Goal: Task Accomplishment & Management: Manage account settings

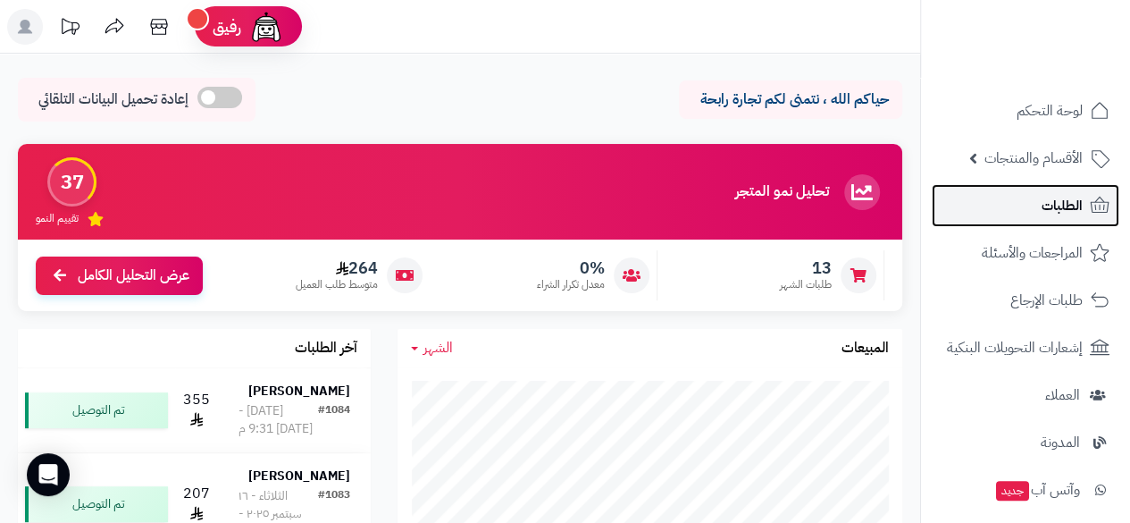
click at [1040, 208] on link "الطلبات" at bounding box center [1026, 205] width 188 height 43
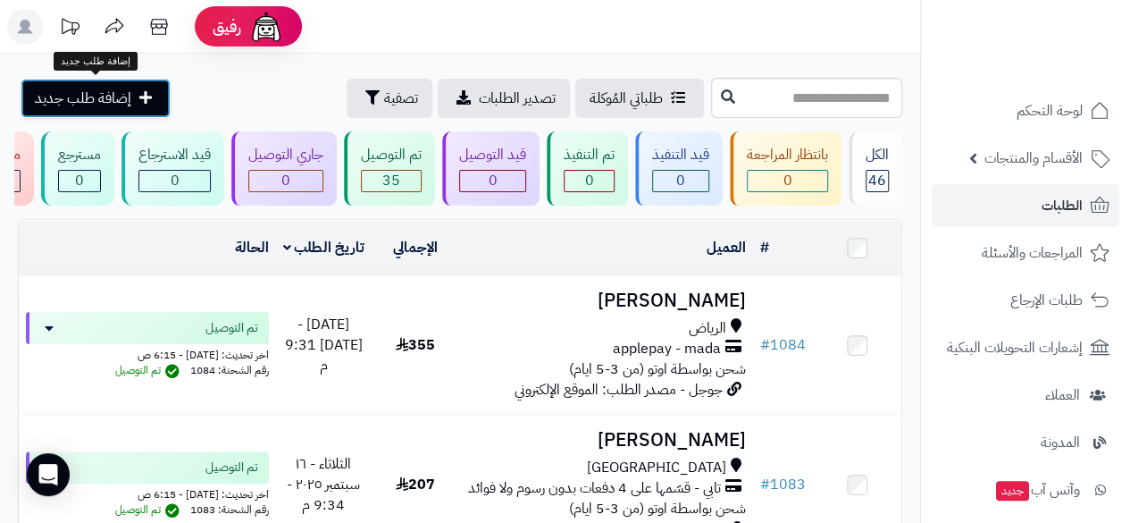
click at [132, 104] on link "إضافة طلب جديد" at bounding box center [96, 98] width 150 height 39
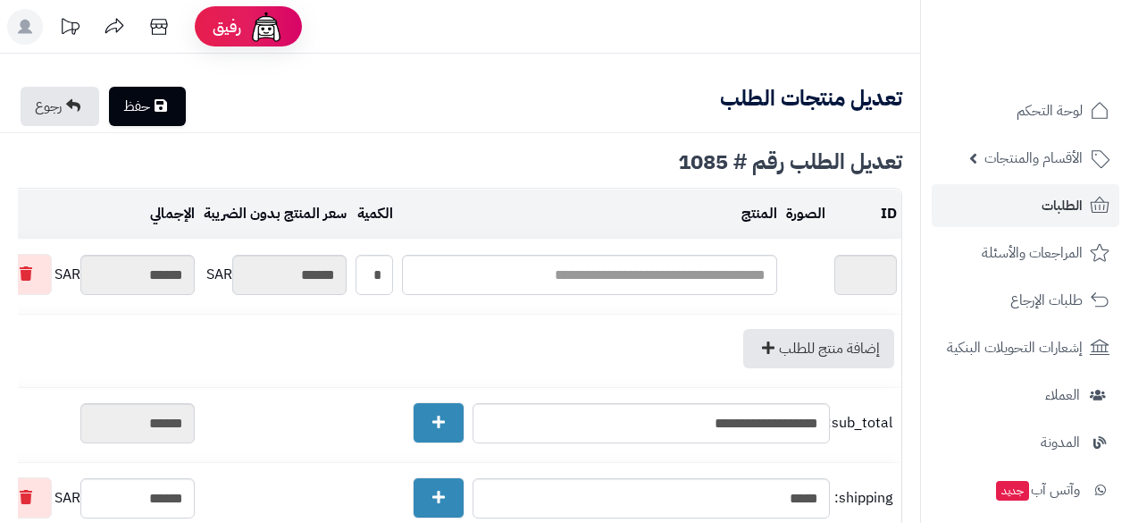
type textarea "**********"
click at [52, 105] on link "رجوع" at bounding box center [60, 106] width 79 height 39
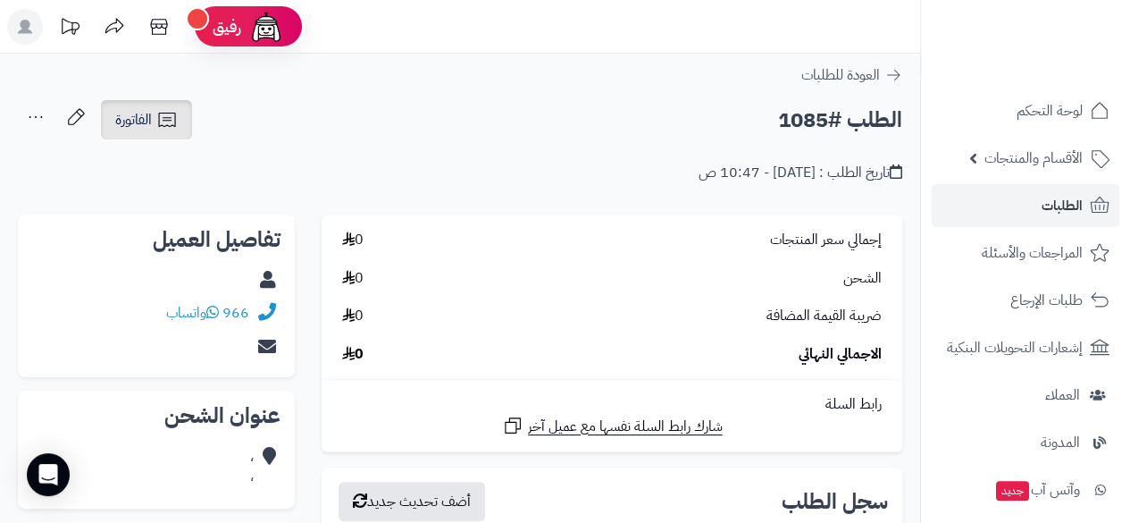
click at [145, 126] on span "الفاتورة" at bounding box center [133, 119] width 37 height 21
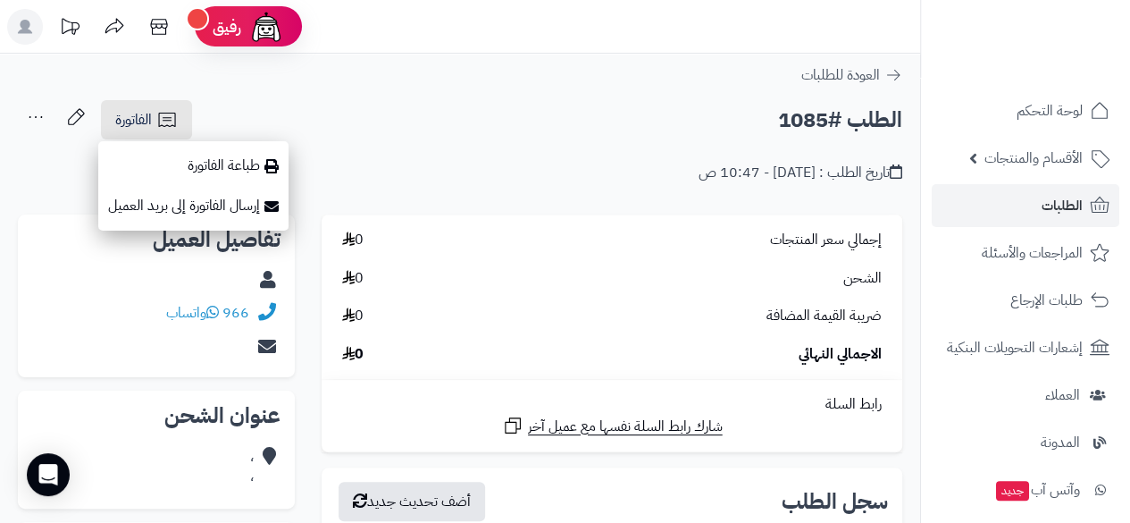
click at [245, 105] on div "الطلب #1085 الفاتورة طباعة الفاتورة إرسال الفاتورة إلى بريد العميل إسناد الطلب …" at bounding box center [460, 120] width 884 height 42
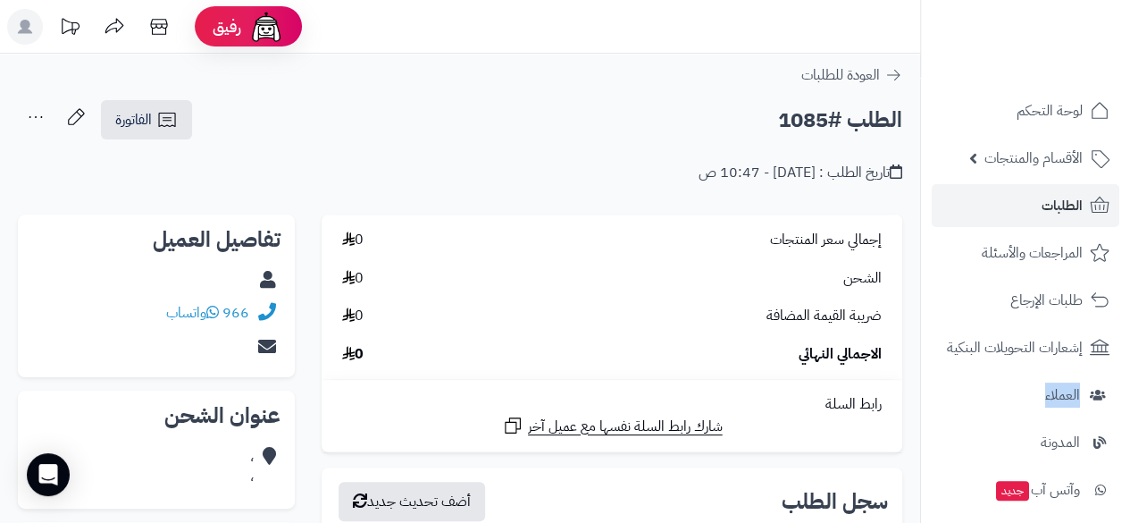
drag, startPoint x: 924, startPoint y: 331, endPoint x: 922, endPoint y: 377, distance: 45.6
click at [922, 377] on nav "لوحة التحكم الأقسام والمنتجات المنتجات مخزون الخيارات الأقسام الماركات مواصفات …" at bounding box center [1025, 283] width 210 height 523
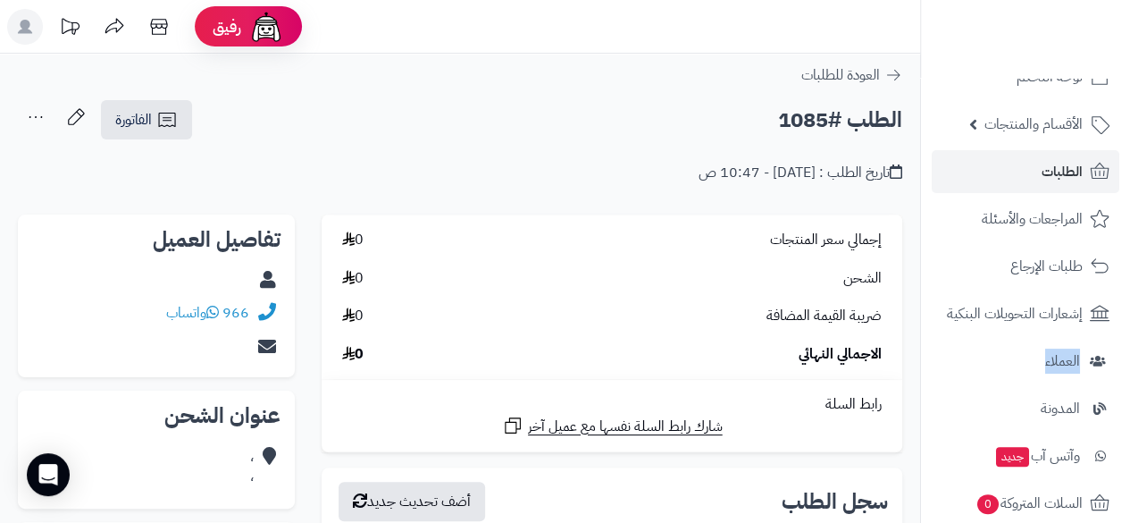
scroll to position [45, 0]
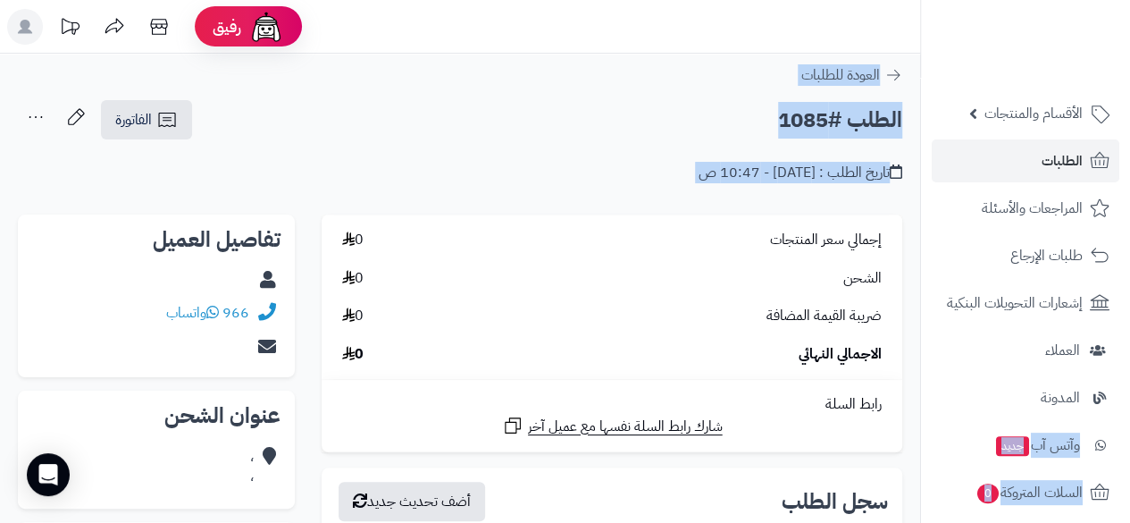
drag, startPoint x: 918, startPoint y: 347, endPoint x: 922, endPoint y: 397, distance: 50.1
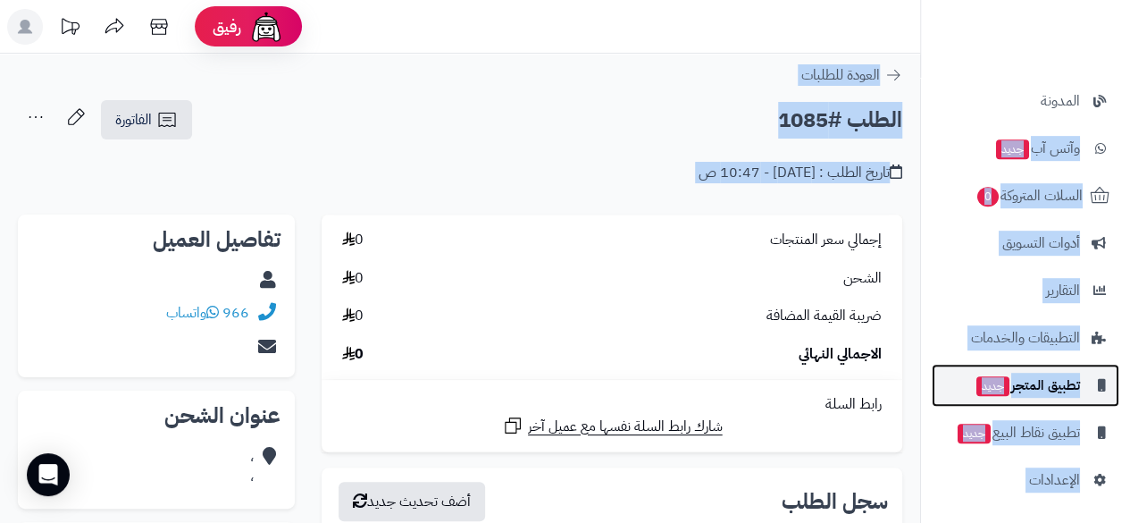
click at [940, 389] on link "تطبيق المتجر جديد" at bounding box center [1026, 385] width 188 height 43
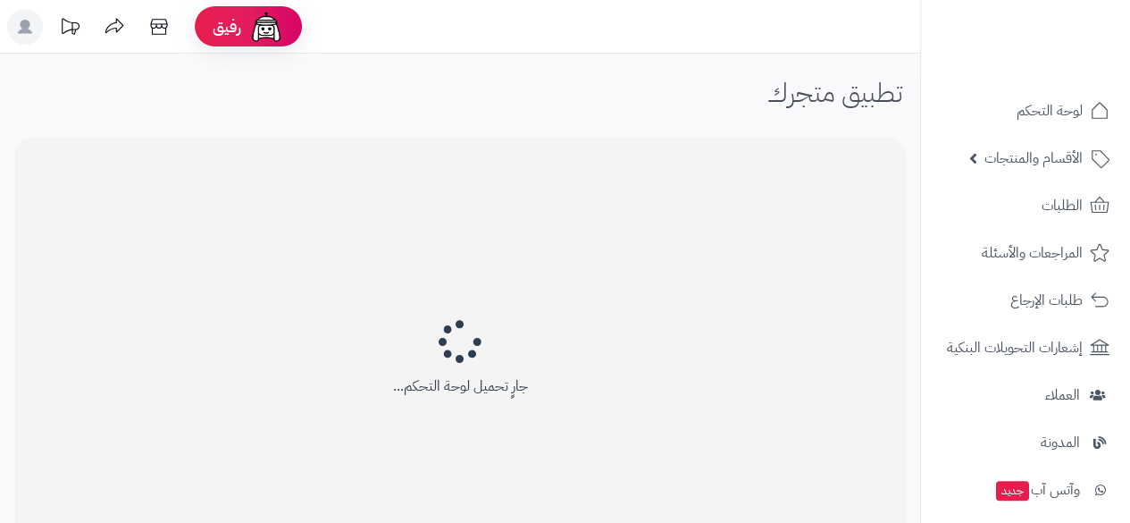
click at [633, 256] on div "جارٍ تحميل لوحة التحكم..." at bounding box center [460, 361] width 884 height 447
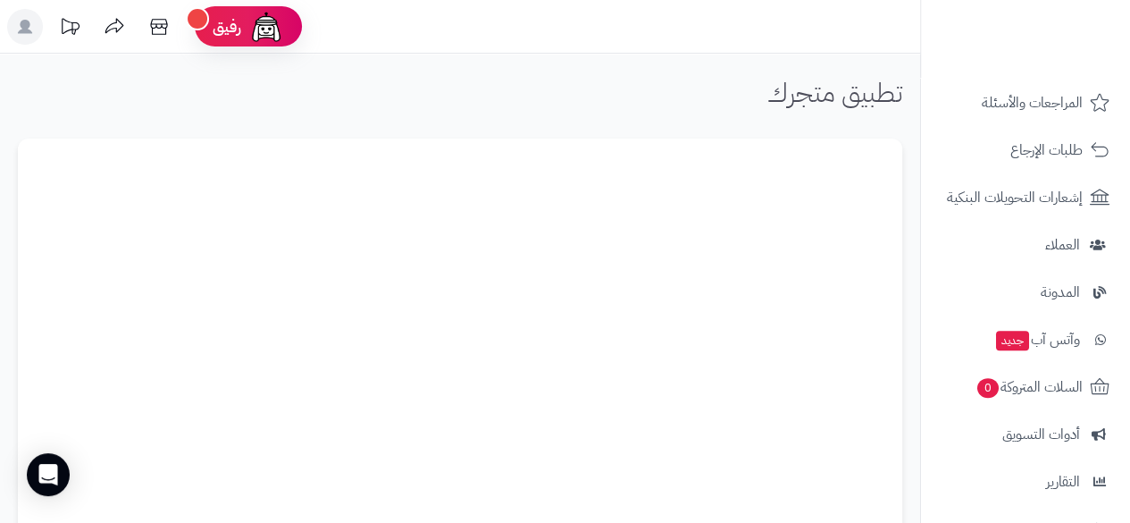
scroll to position [153, 0]
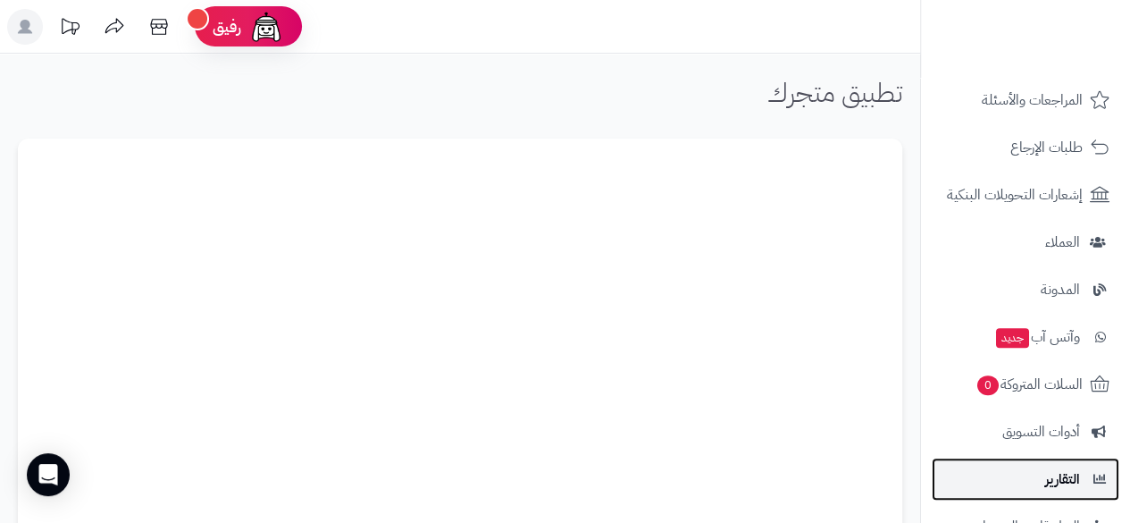
click at [1075, 471] on span "التقارير" at bounding box center [1062, 478] width 35 height 25
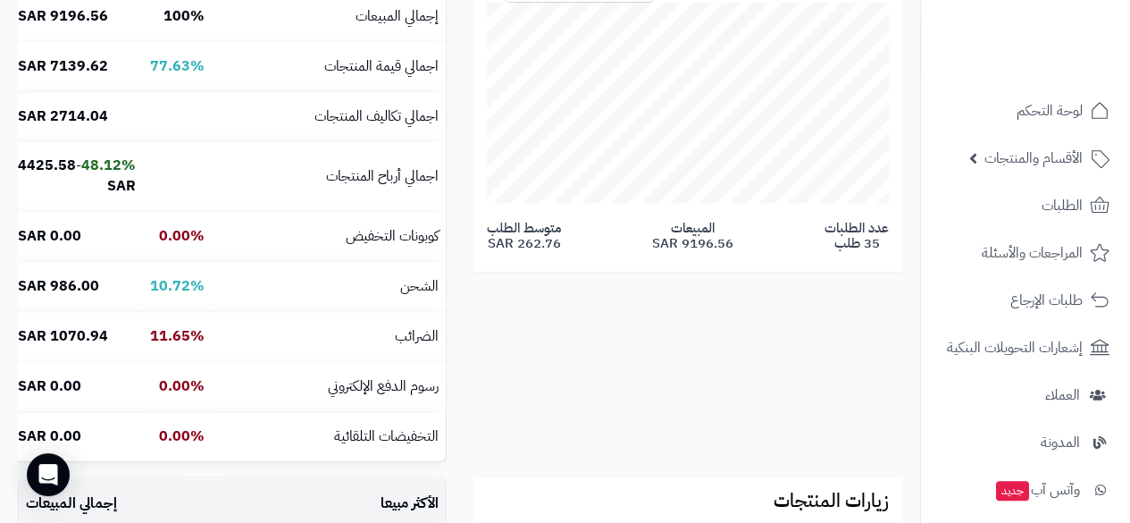
scroll to position [357, 0]
